Goal: Task Accomplishment & Management: Manage account settings

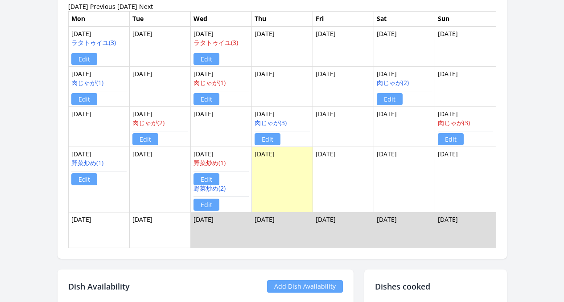
scroll to position [699, 0]
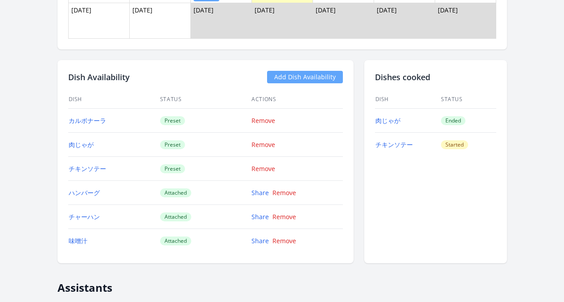
scroll to position [783, 0]
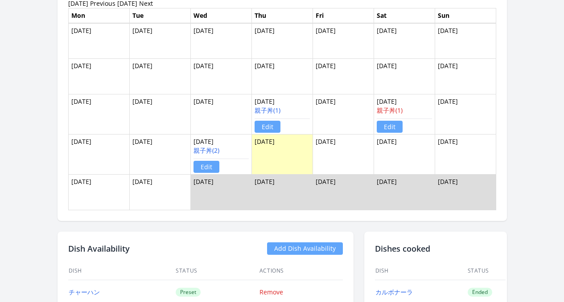
scroll to position [738, 0]
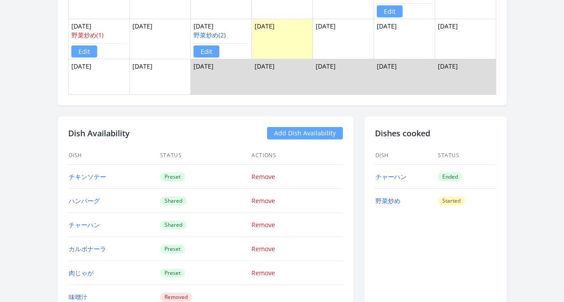
scroll to position [955, 0]
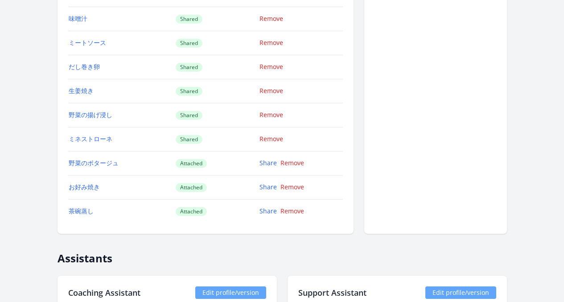
scroll to position [1419, 0]
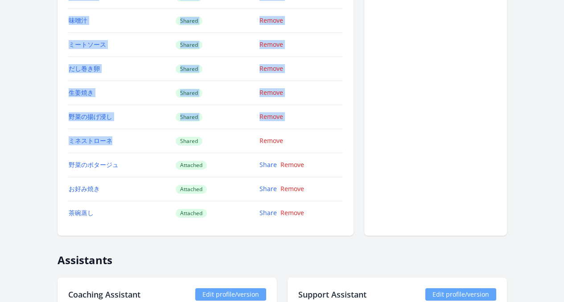
drag, startPoint x: 93, startPoint y: 148, endPoint x: 18, endPoint y: 98, distance: 89.8
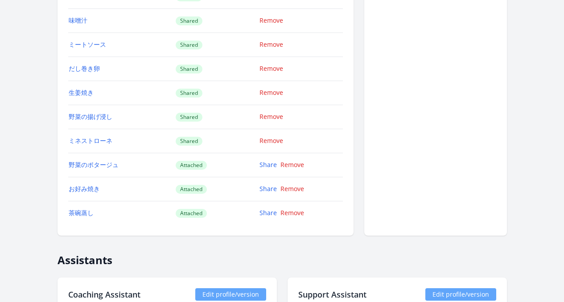
drag, startPoint x: 0, startPoint y: 135, endPoint x: 7, endPoint y: 128, distance: 9.5
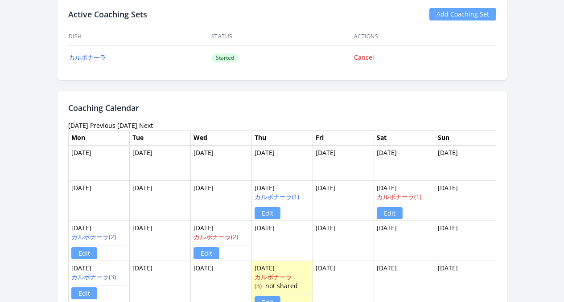
scroll to position [789, 0]
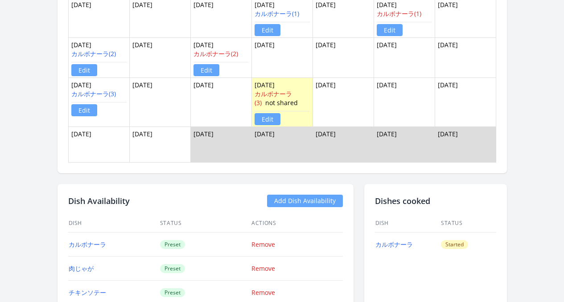
click at [260, 121] on link "Edit" at bounding box center [267, 119] width 26 height 12
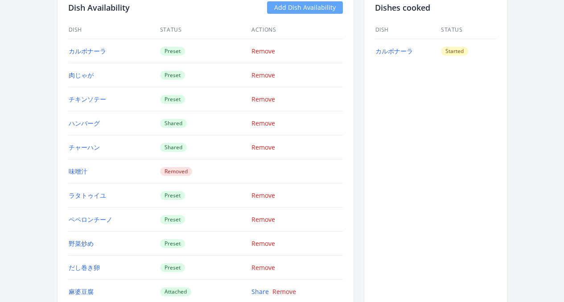
scroll to position [803, 0]
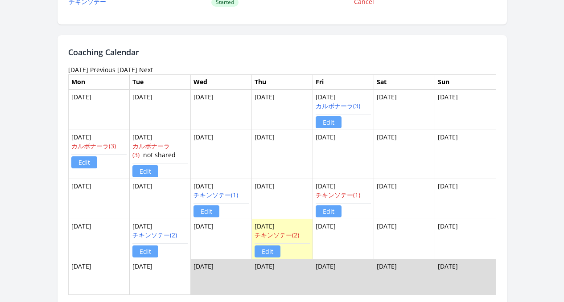
scroll to position [627, 0]
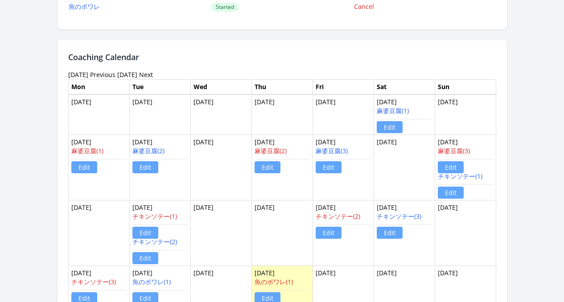
scroll to position [829, 0]
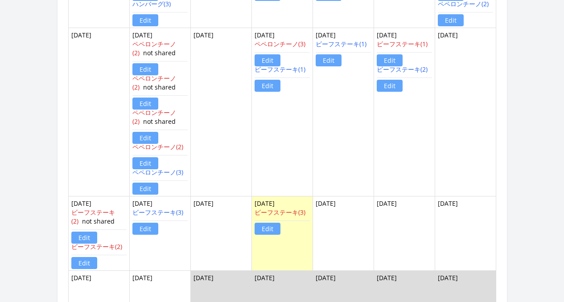
scroll to position [795, 0]
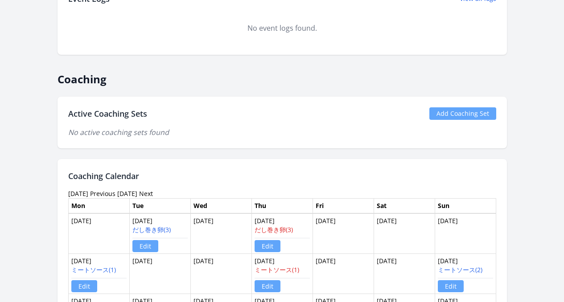
scroll to position [198, 0]
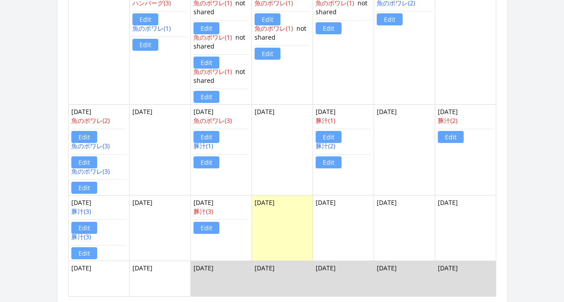
scroll to position [852, 0]
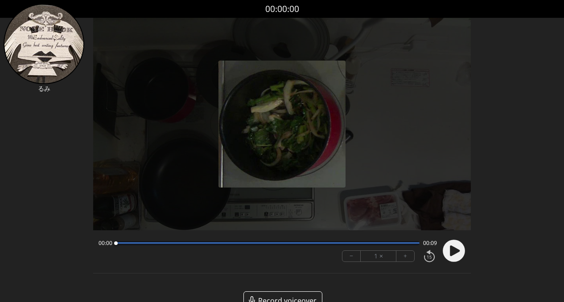
click at [453, 252] on icon at bounding box center [455, 251] width 10 height 11
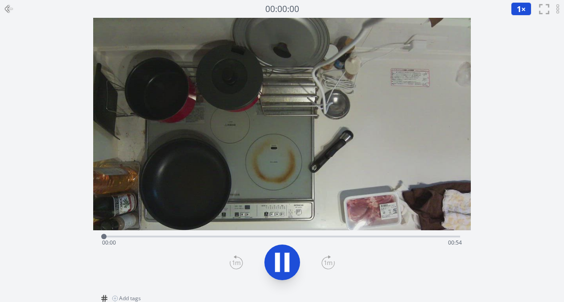
click at [284, 260] on icon at bounding box center [286, 262] width 5 height 19
click at [382, 237] on div "Time elapsed: 00:29 Time remaining: 00:24" at bounding box center [282, 243] width 360 height 14
click at [443, 239] on div "Time elapsed: 00:42 Time remaining: 00:12" at bounding box center [282, 243] width 360 height 14
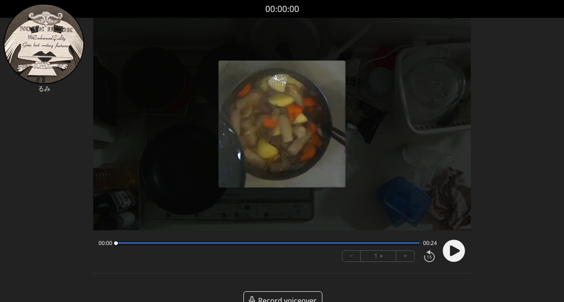
click at [455, 255] on circle at bounding box center [453, 251] width 22 height 22
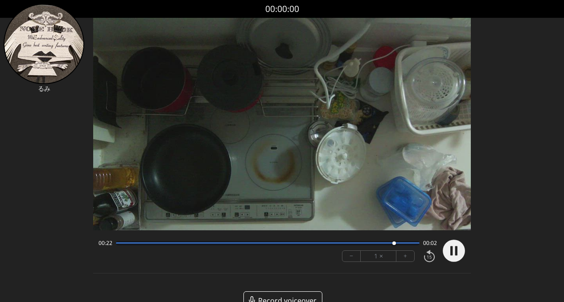
click at [454, 253] on circle at bounding box center [453, 251] width 22 height 22
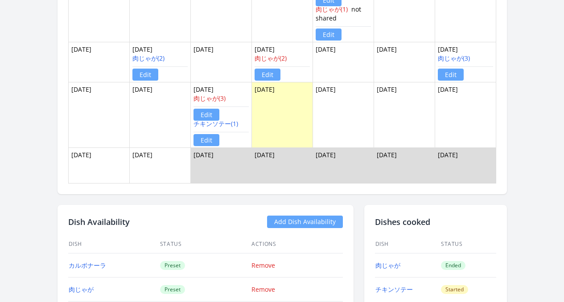
scroll to position [736, 0]
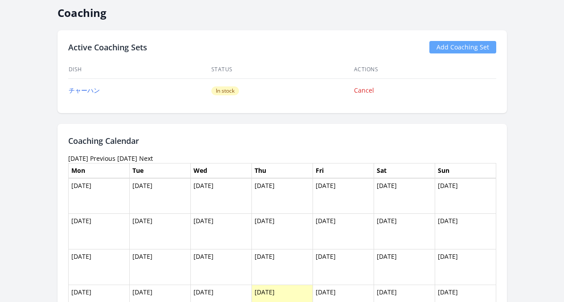
scroll to position [718, 0]
